Goal: Transaction & Acquisition: Purchase product/service

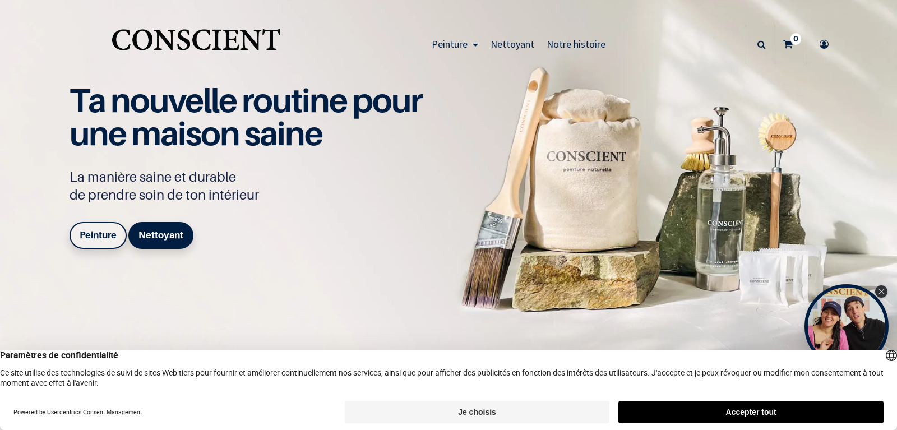
scroll to position [202, 0]
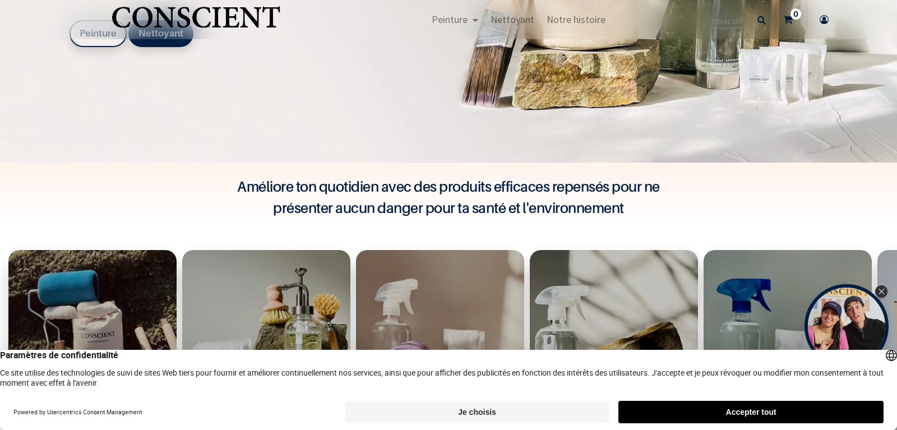
click at [675, 416] on button "Accepter tout" at bounding box center [750, 412] width 265 height 22
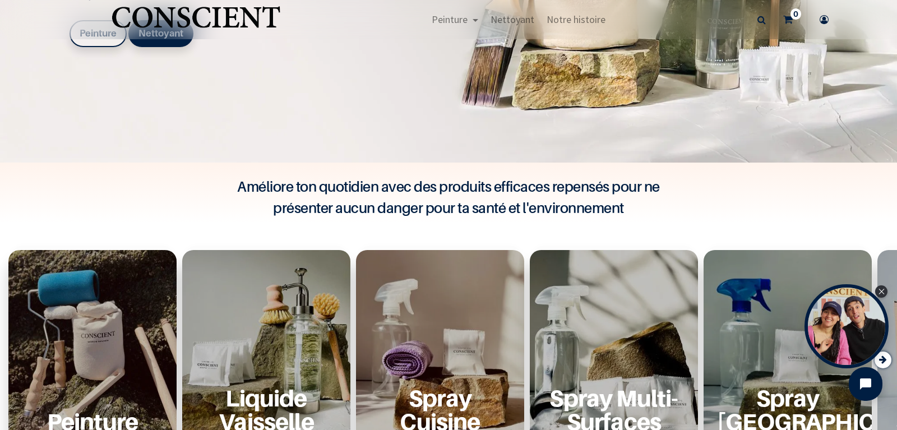
scroll to position [336, 0]
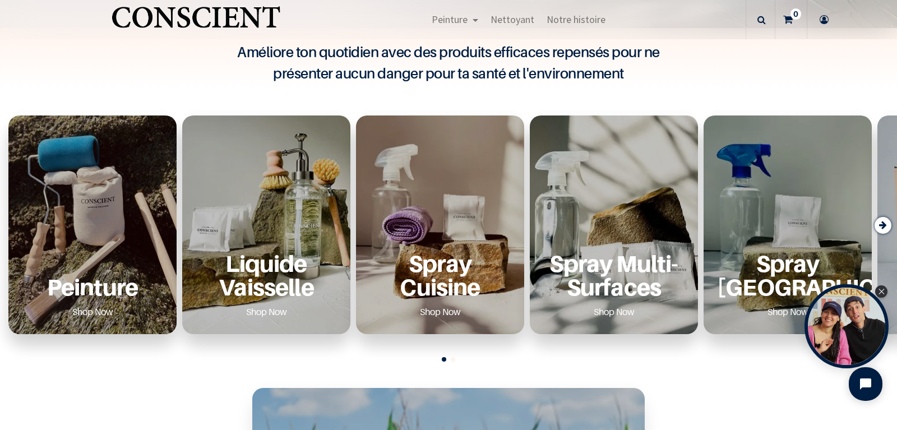
click at [121, 286] on p "Peinture" at bounding box center [92, 286] width 141 height 23
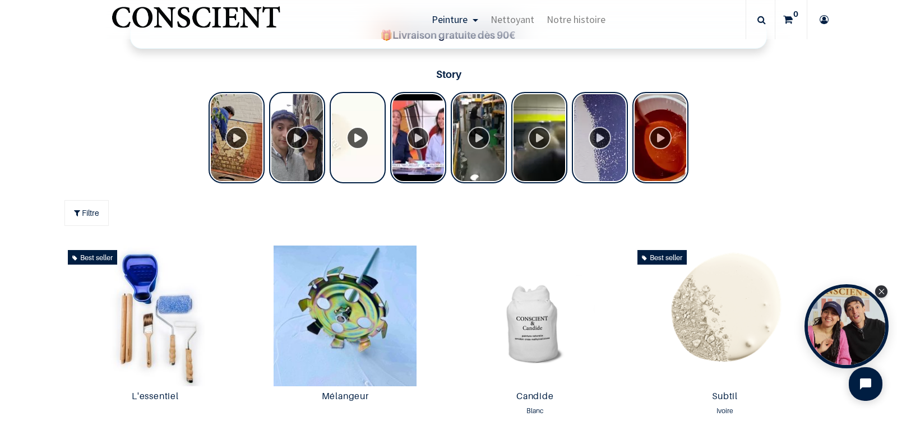
scroll to position [471, 0]
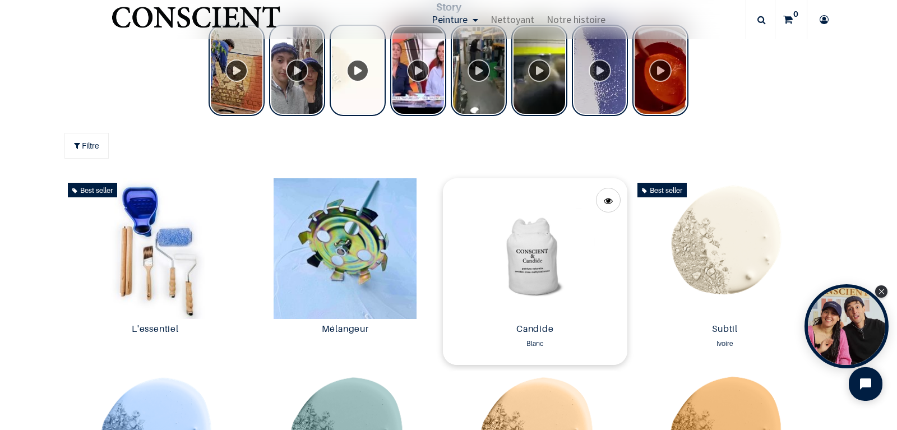
click at [541, 262] on img at bounding box center [535, 248] width 184 height 141
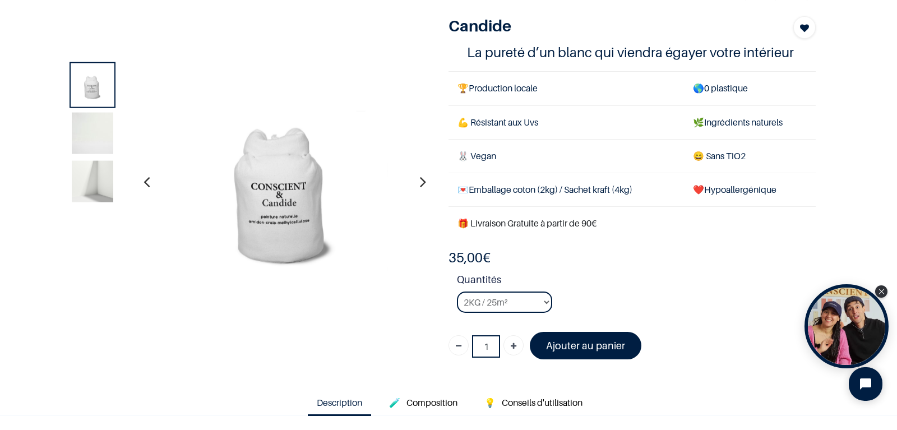
scroll to position [134, 0]
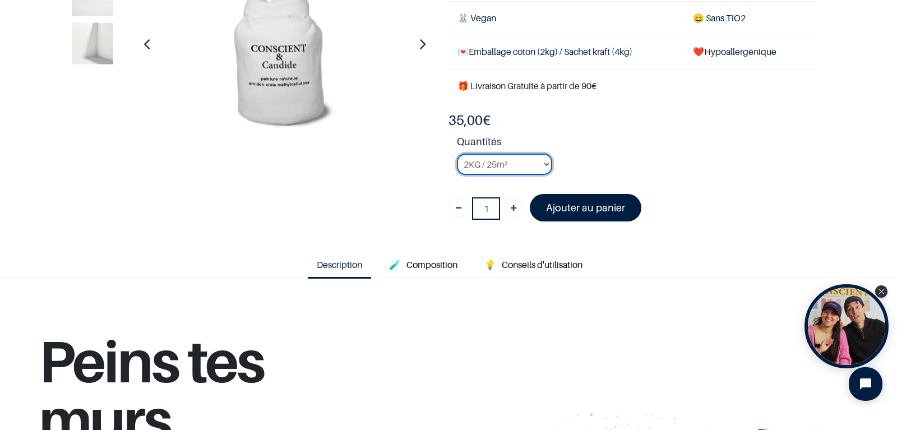
click at [457, 154] on select "2KG / 25m² 4KG / 50m² 8KG / 100m² Testeur" at bounding box center [504, 164] width 95 height 21
select select "3"
click option "8KG / 100m²" at bounding box center [0, 0] width 0 height 0
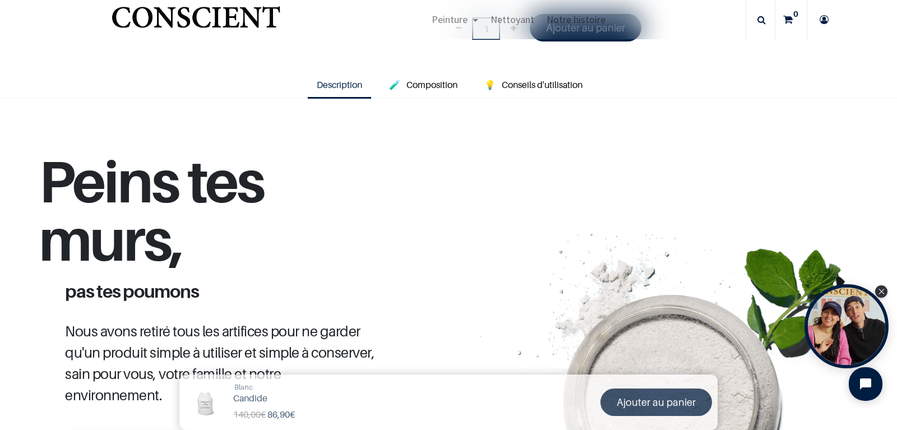
scroll to position [336, 0]
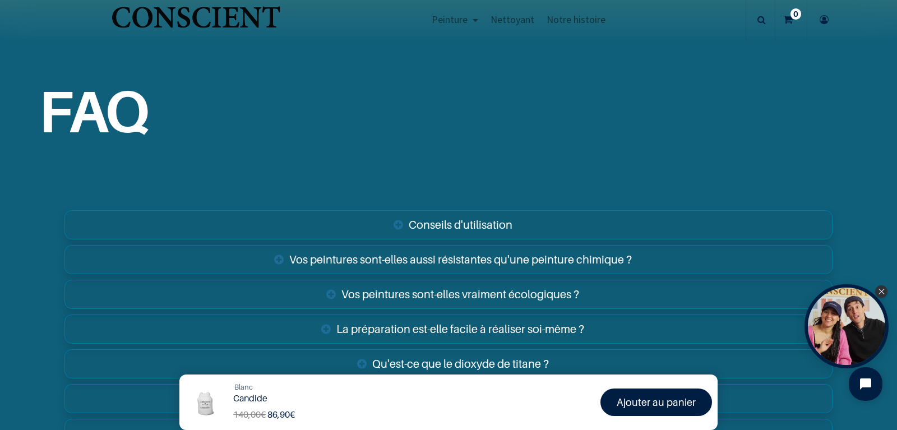
scroll to position [1815, 0]
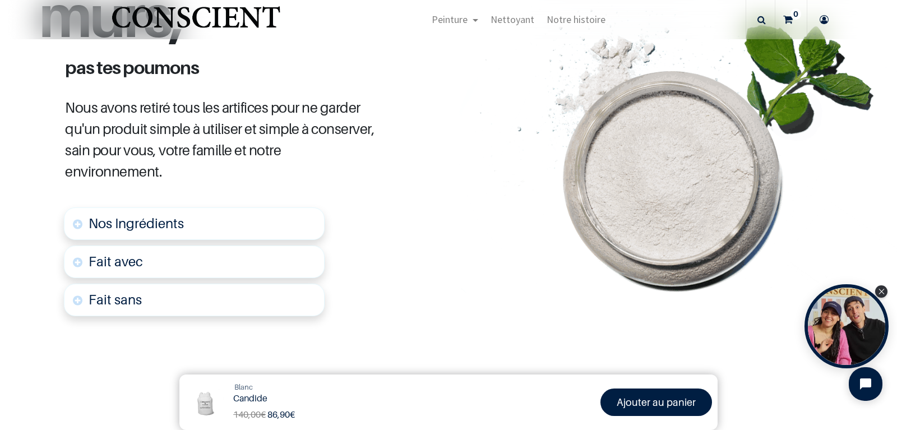
scroll to position [134, 0]
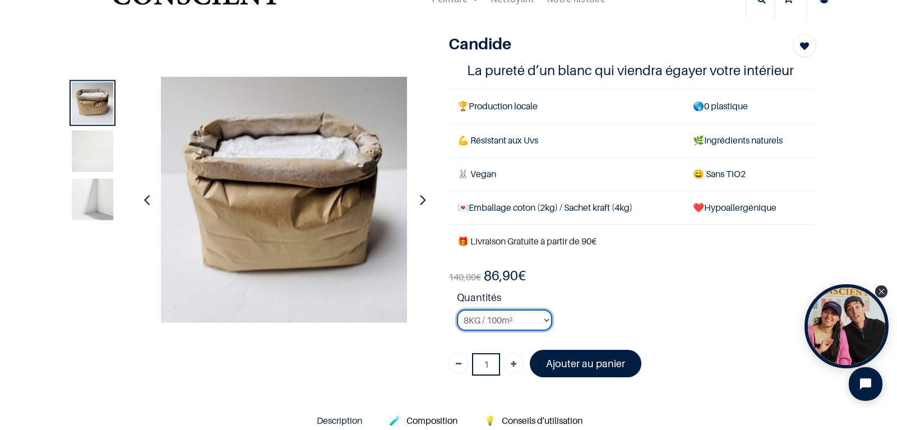
scroll to position [67, 0]
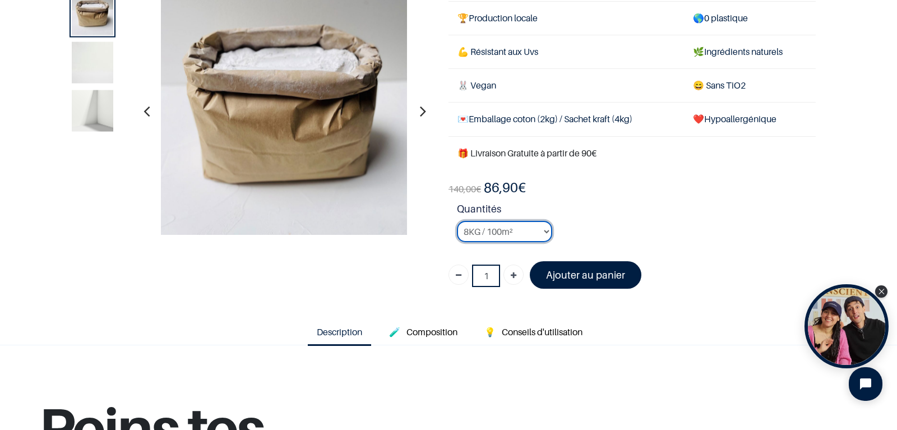
click at [457, 221] on select "2KG / 25m² 4KG / 50m² 8KG / 100m² Testeur" at bounding box center [504, 231] width 95 height 21
click at [541, 226] on select "2KG / 25m² 4KG / 50m² 8KG / 100m² Testeur" at bounding box center [504, 231] width 95 height 21
